Goal: Transaction & Acquisition: Download file/media

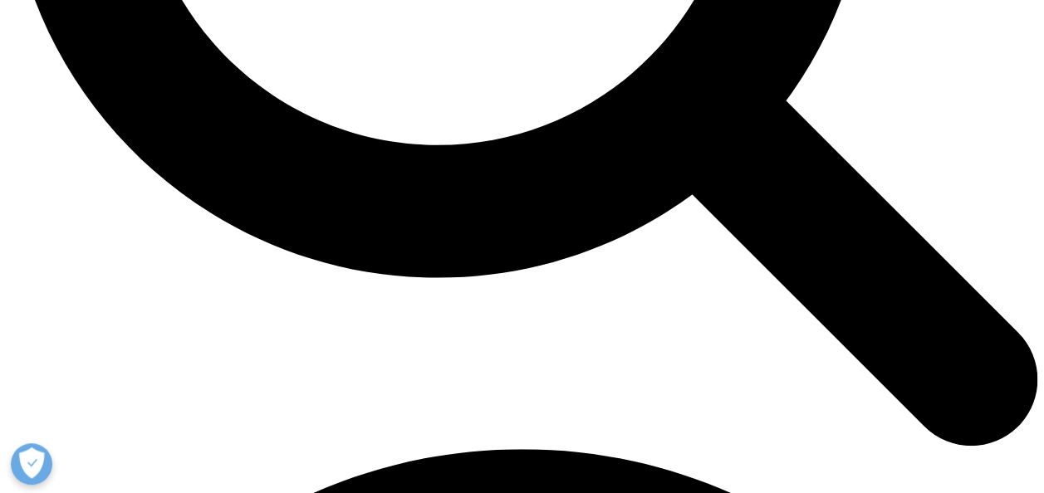
scroll to position [206, 980]
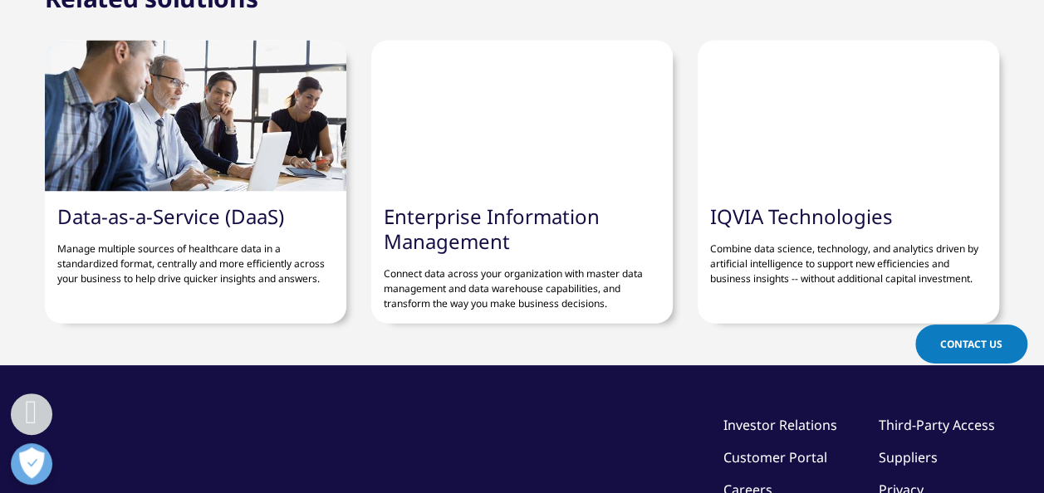
click at [880, 233] on p "Combine data science, technology, and analytics driven by artificial intelligen…" at bounding box center [848, 257] width 277 height 57
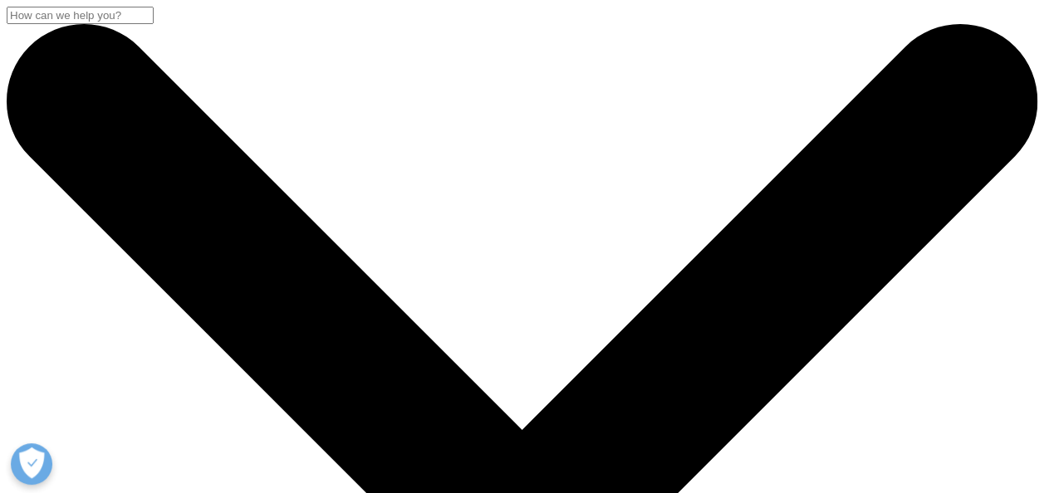
scroll to position [166, 0]
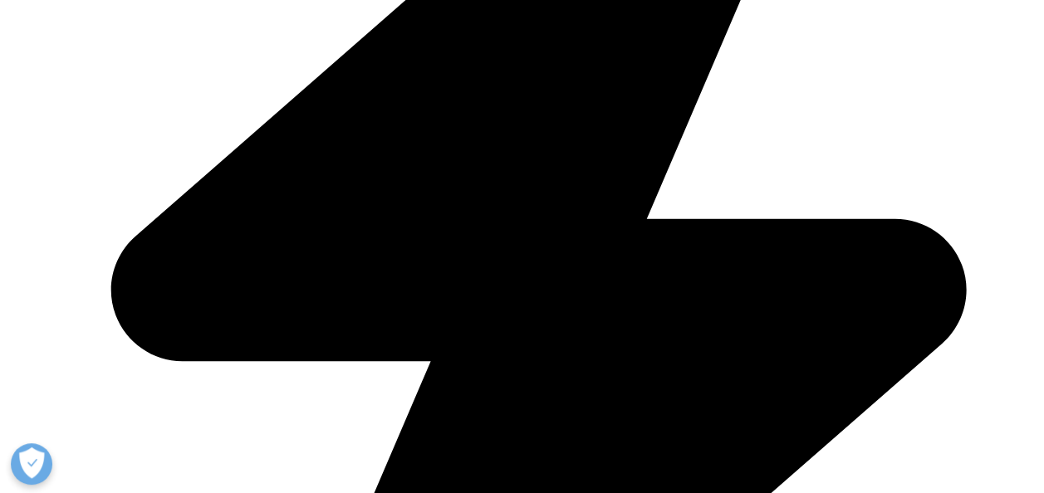
scroll to position [3836, 0]
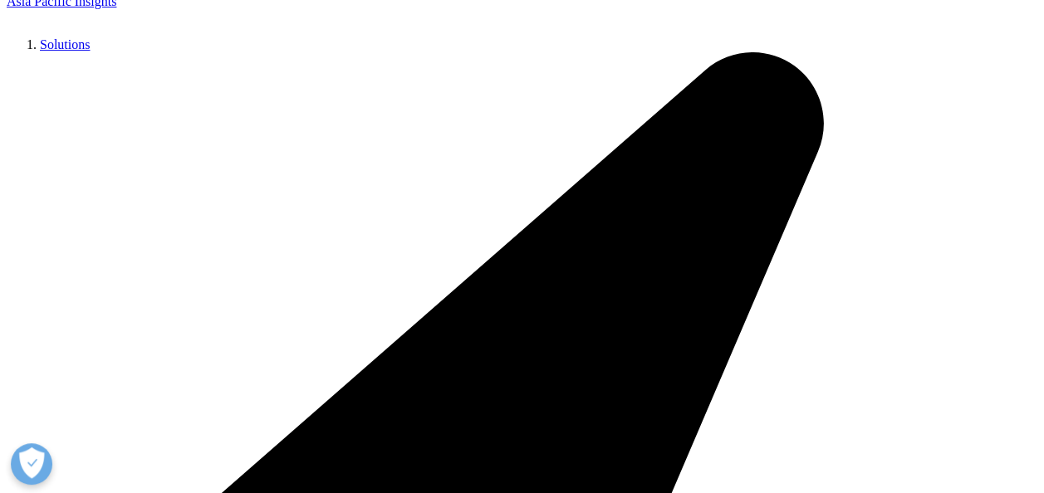
scroll to position [3904, 0]
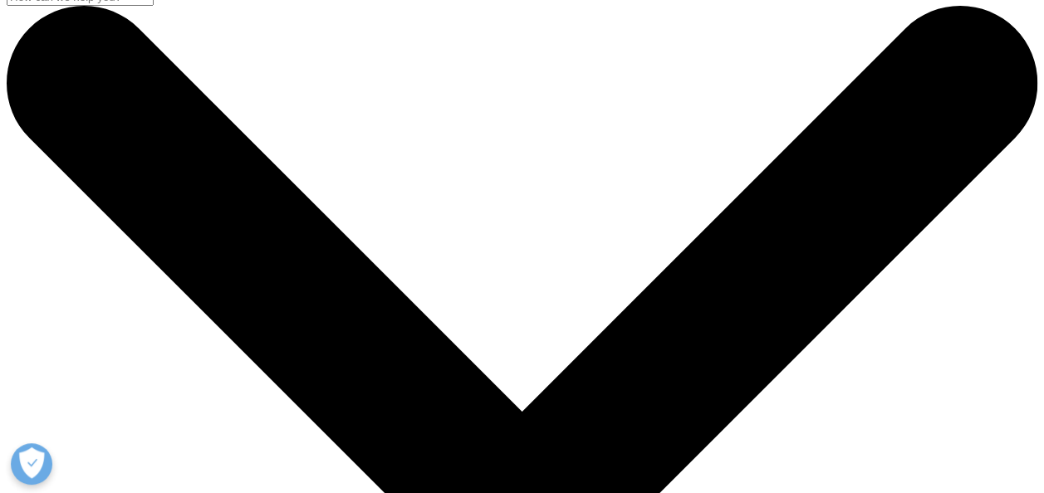
scroll to position [0, 0]
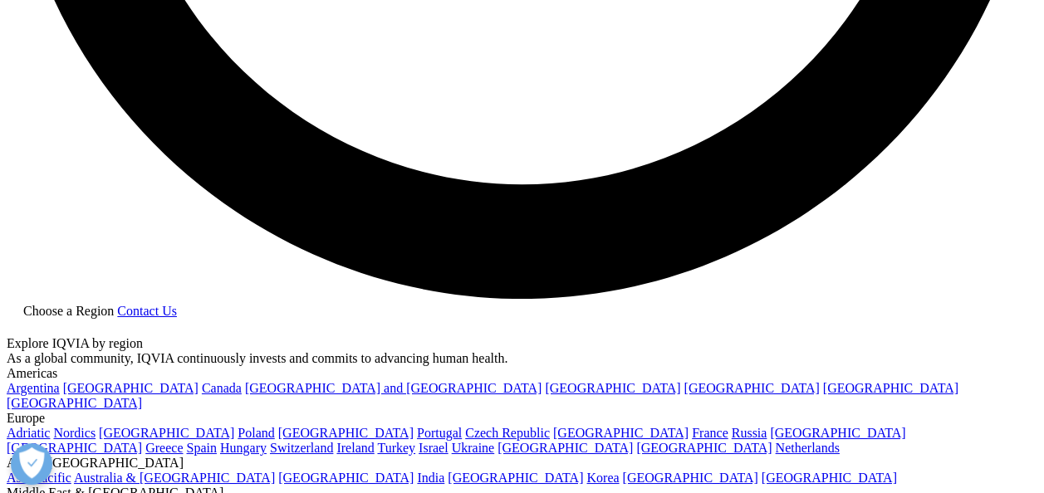
scroll to position [2907, 0]
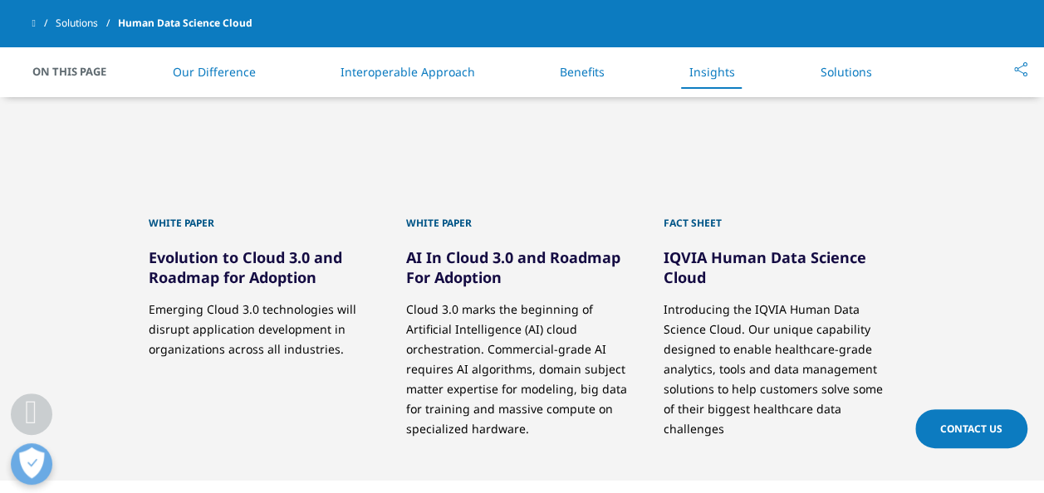
click at [747, 248] on link "IQVIA Human Data Science Cloud" at bounding box center [765, 268] width 203 height 40
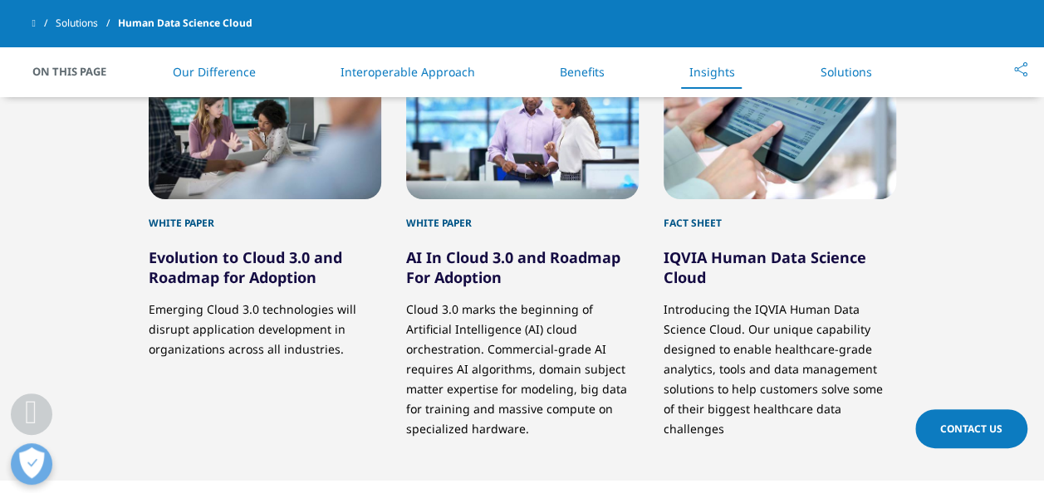
click at [745, 260] on link "IQVIA Human Data Science Cloud" at bounding box center [765, 268] width 203 height 40
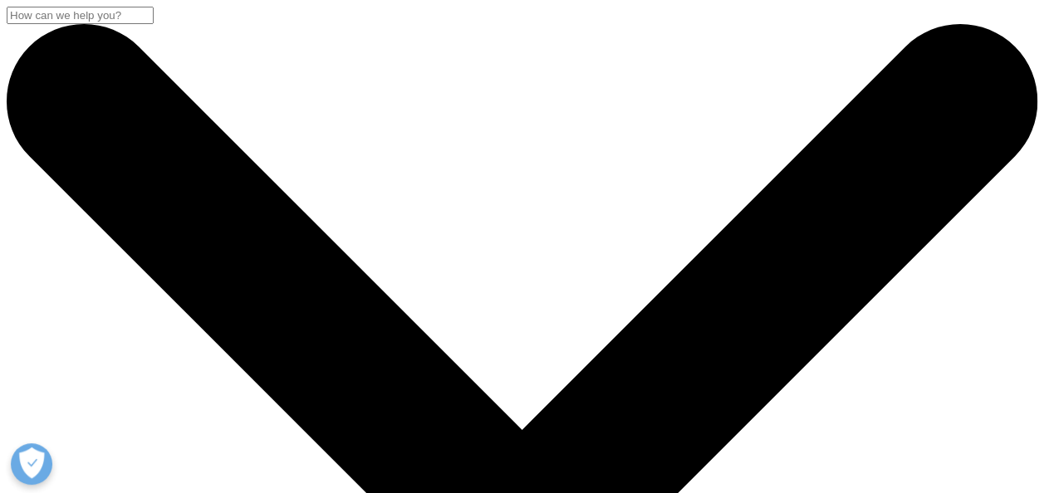
scroll to position [498, 0]
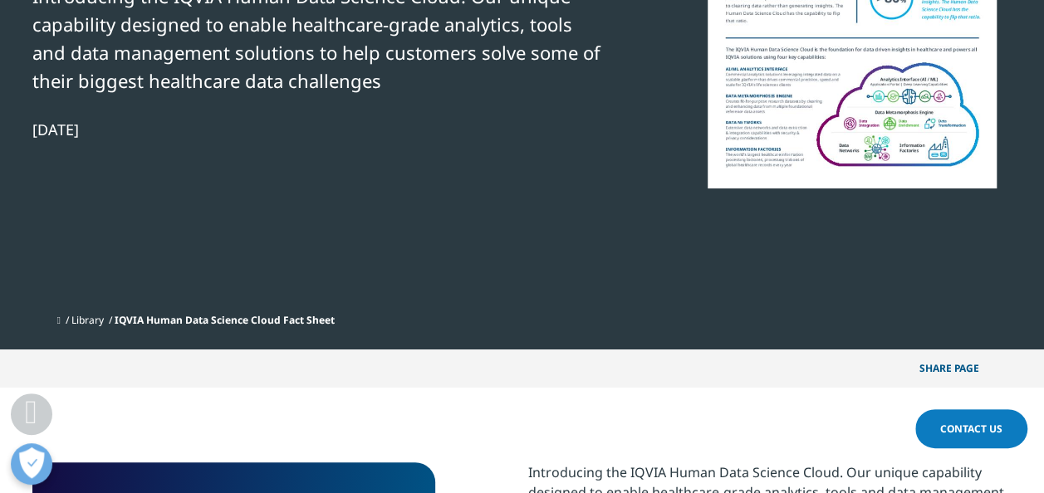
scroll to position [181, 0]
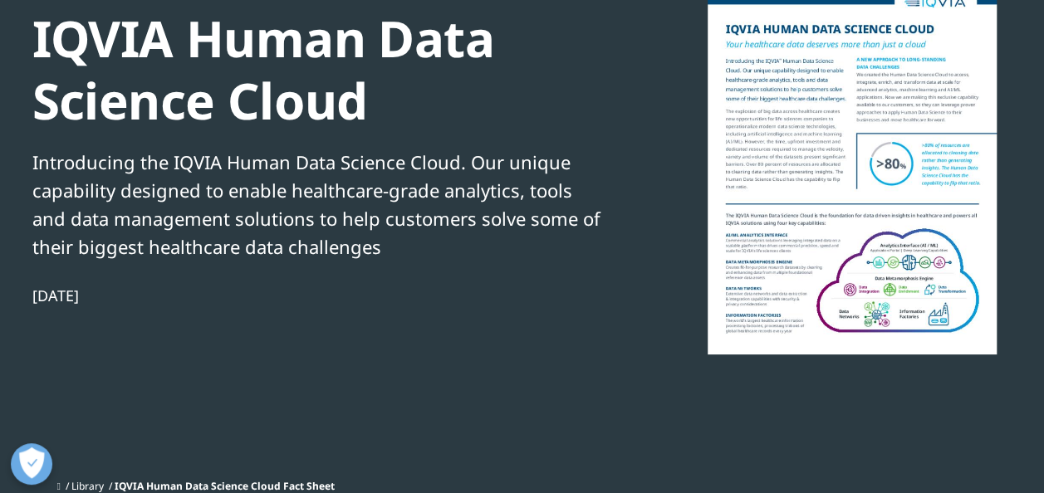
click at [808, 186] on div at bounding box center [852, 168] width 321 height 374
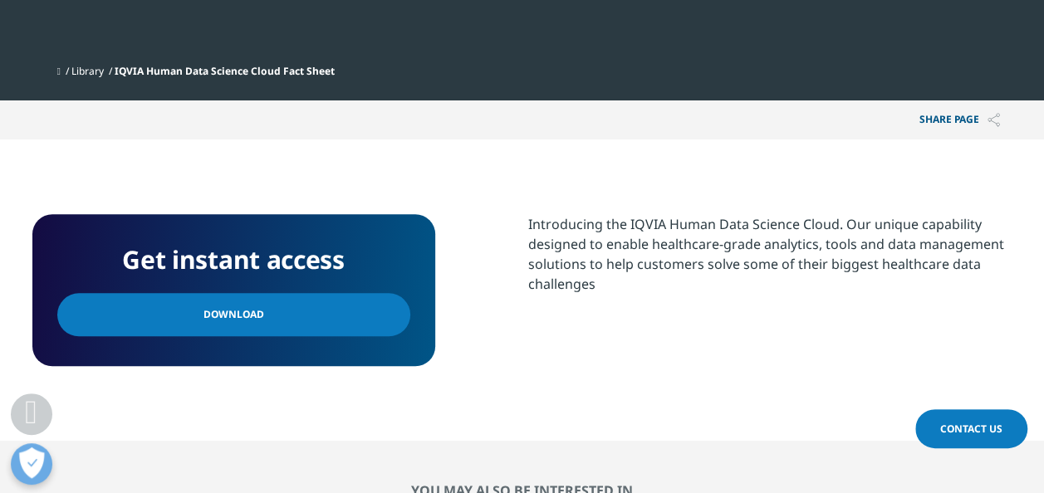
click at [221, 307] on span "Download" at bounding box center [233, 315] width 61 height 18
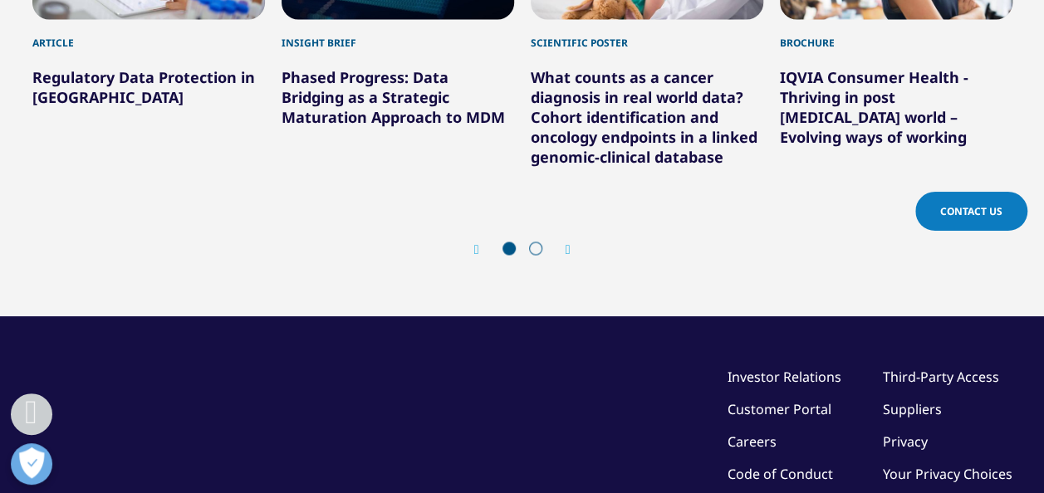
scroll to position [1510, 0]
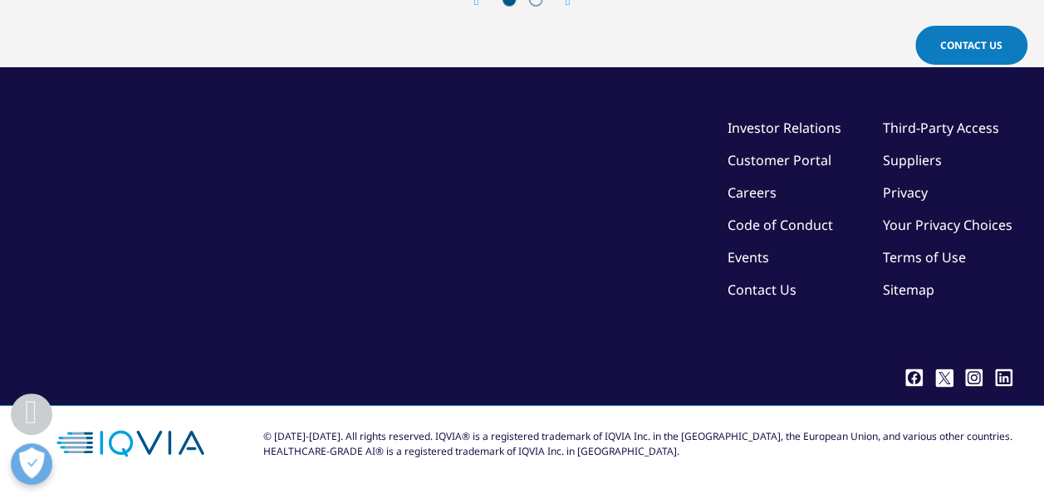
click at [812, 128] on link "Investor Relations" at bounding box center [785, 127] width 114 height 18
